Goal: Task Accomplishment & Management: Use online tool/utility

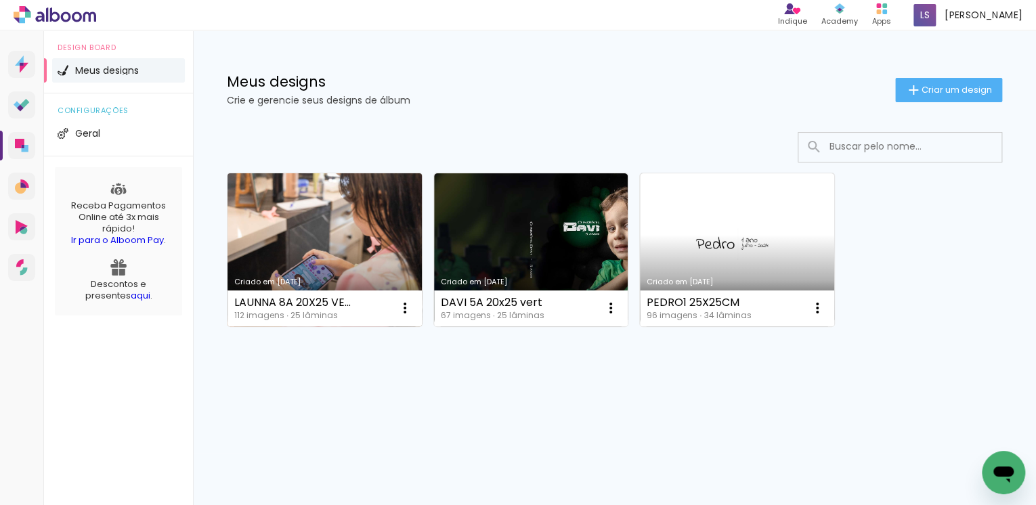
click at [328, 225] on link "Criado em [DATE]" at bounding box center [324, 249] width 194 height 153
